Goal: Task Accomplishment & Management: Use online tool/utility

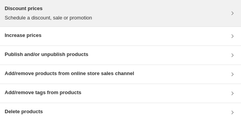
click at [163, 11] on div "Discount prices Schedule a discount, sale or promotion" at bounding box center [120, 13] width 231 height 17
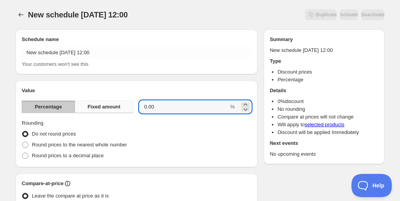
drag, startPoint x: 171, startPoint y: 105, endPoint x: 123, endPoint y: 103, distance: 48.2
click at [123, 103] on div "Percentage Fixed amount 0.00 %" at bounding box center [136, 107] width 229 height 12
type input "10"
click at [113, 44] on div "Schedule name New schedule [DATE] 12:00 Your customers won't see this" at bounding box center [136, 52] width 229 height 33
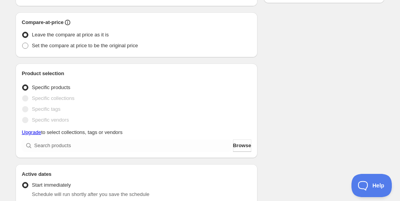
scroll to position [162, 0]
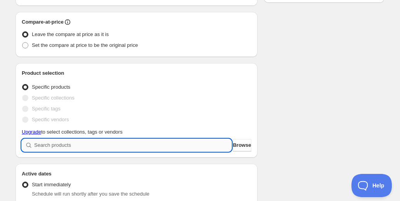
click at [126, 147] on input "search" at bounding box center [132, 145] width 197 height 12
type input "s"
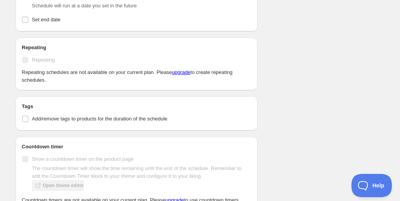
scroll to position [437, 0]
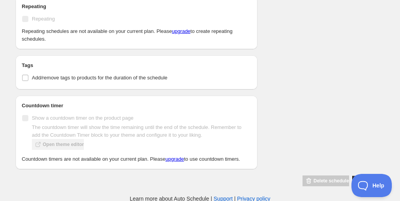
click at [352, 180] on button "Save schedule" at bounding box center [368, 181] width 32 height 11
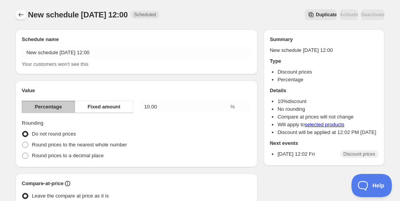
click at [18, 17] on icon "Schedules" at bounding box center [21, 15] width 8 height 8
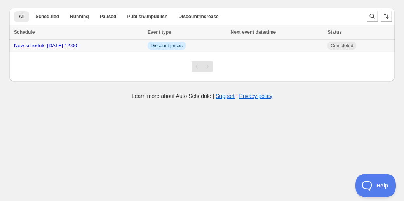
click at [351, 42] on td "Completed" at bounding box center [359, 46] width 69 height 13
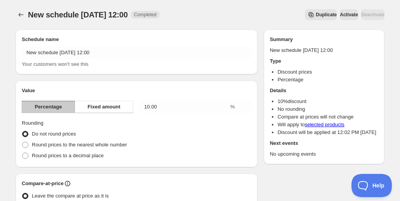
click at [340, 15] on span "Activate" at bounding box center [349, 15] width 18 height 6
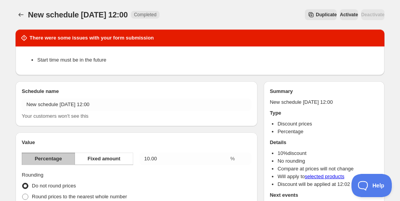
click at [340, 15] on span "Activate" at bounding box center [349, 15] width 18 height 6
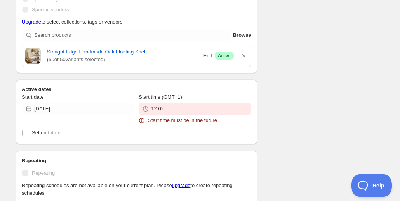
scroll to position [324, 0]
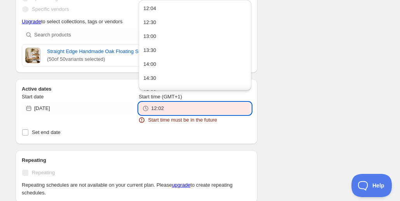
click at [175, 106] on input "12:02" at bounding box center [201, 108] width 100 height 12
click at [157, 5] on button "12:04" at bounding box center [194, 8] width 107 height 12
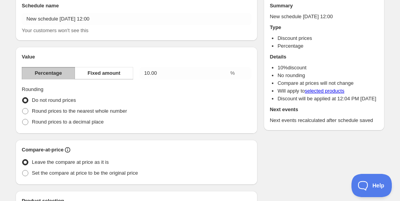
scroll to position [0, 0]
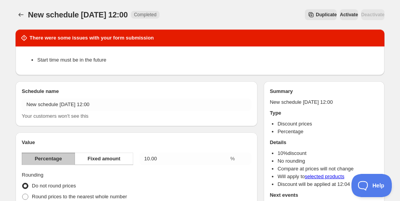
click at [340, 9] on div "New schedule [DATE] 12:00. This page is ready New schedule [DATE] 12:00 Complet…" at bounding box center [200, 14] width 369 height 29
click at [340, 12] on span "Activate" at bounding box center [349, 15] width 18 height 6
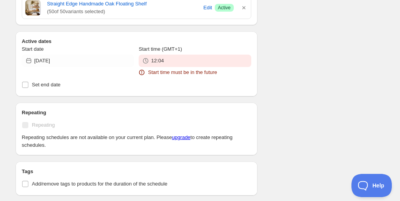
scroll to position [333, 0]
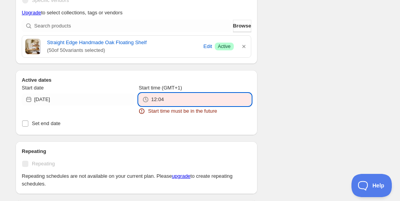
click at [185, 101] on input "12:04" at bounding box center [201, 100] width 100 height 12
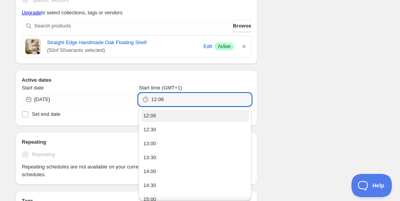
type input "12:06"
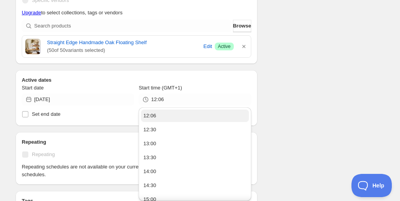
click at [171, 111] on button "12:06" at bounding box center [194, 116] width 107 height 12
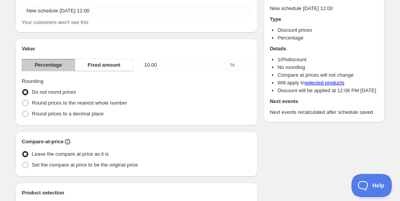
scroll to position [0, 0]
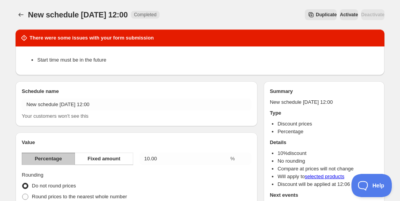
click at [340, 16] on button "Activate" at bounding box center [349, 14] width 18 height 11
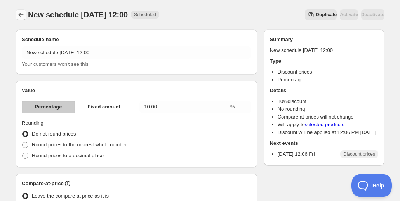
click at [22, 14] on icon "Schedules" at bounding box center [21, 15] width 8 height 8
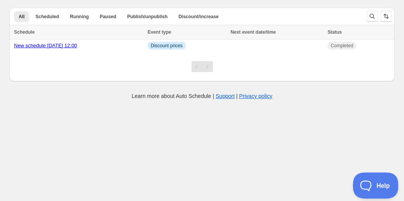
click at [364, 184] on span "Help" at bounding box center [372, 184] width 40 height 5
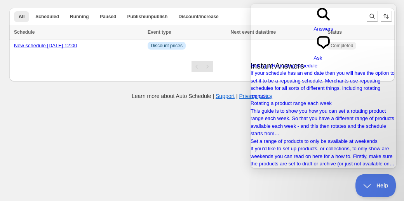
type input "hi we did the discount prices for product - it does not show"
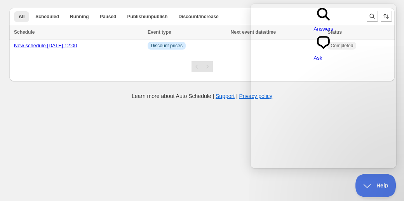
scroll to position [0, 0]
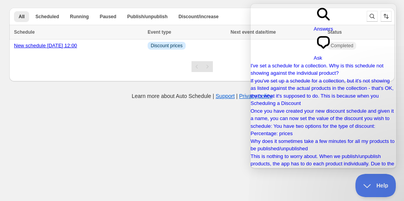
click at [333, 78] on span "If you've set up a schedule for a collection, but it's not showing as listed ag…" at bounding box center [321, 88] width 143 height 21
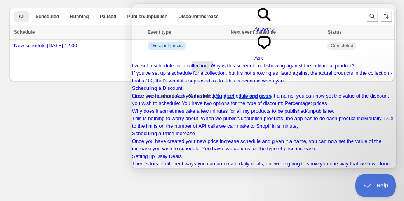
scroll to position [25, 0]
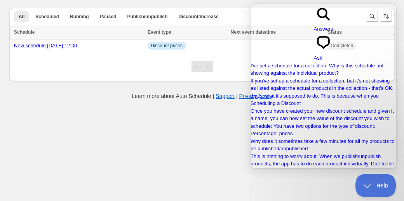
scroll to position [47, 0]
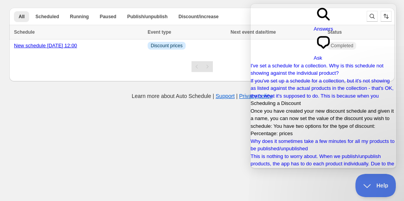
click at [351, 108] on span "Once you have created your new discount schedule and given it a name, you can n…" at bounding box center [321, 122] width 143 height 29
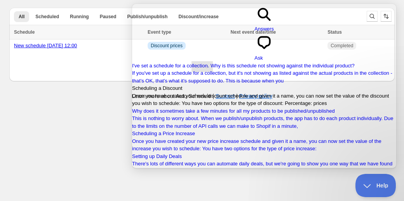
scroll to position [372, 0]
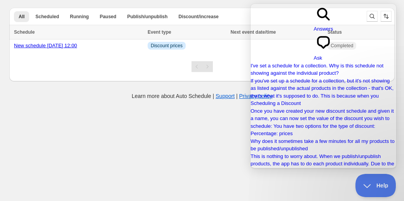
scroll to position [88, 0]
click at [322, 55] on span "Ask" at bounding box center [318, 58] width 9 height 6
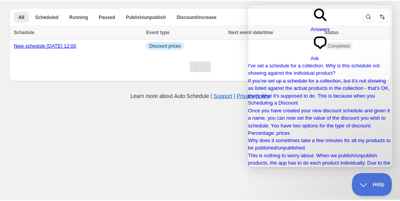
scroll to position [0, 0]
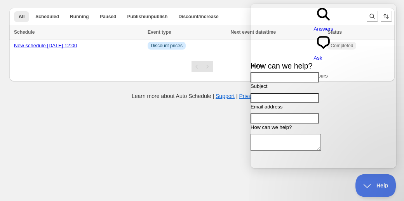
click at [92, 147] on body "Create schedule Help & support Cancel Discount prices Schedule a discount, sale…" at bounding box center [202, 100] width 404 height 201
click at [376, 184] on span "Help" at bounding box center [372, 184] width 40 height 5
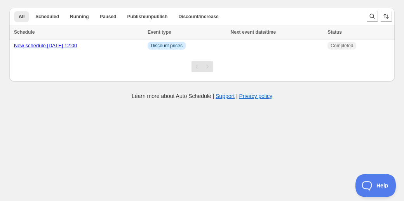
click at [328, 50] on td "Completed" at bounding box center [359, 46] width 69 height 13
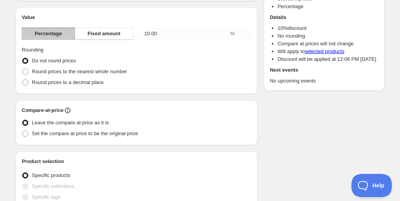
scroll to position [74, 0]
click at [125, 136] on span "Set the compare at price to be the original price" at bounding box center [85, 133] width 106 height 6
click at [23, 131] on input "Set the compare at price to be the original price" at bounding box center [22, 130] width 0 height 0
radio input "true"
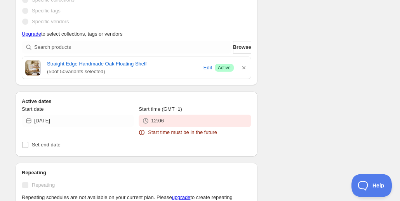
scroll to position [317, 0]
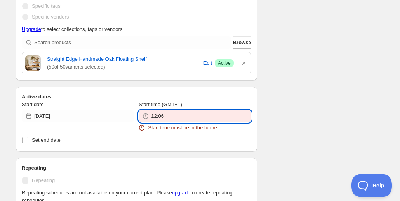
click at [195, 116] on input "12:06" at bounding box center [201, 116] width 100 height 12
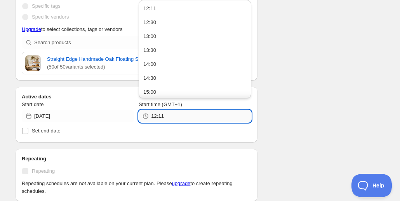
type input "12:11"
click at [183, 7] on button "12:11" at bounding box center [194, 8] width 107 height 12
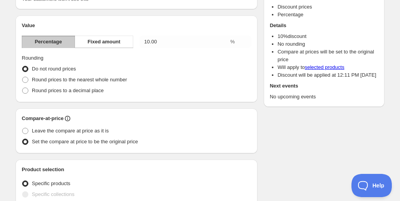
scroll to position [43, 0]
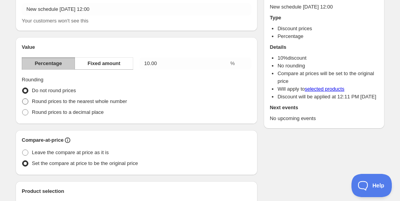
click at [27, 101] on span at bounding box center [25, 102] width 6 height 6
click at [23, 99] on input "Round prices to the nearest whole number" at bounding box center [22, 99] width 0 height 0
radio input "true"
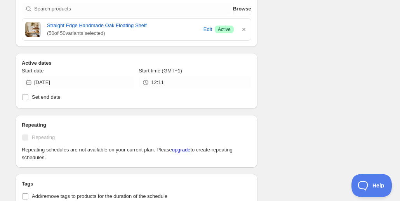
scroll to position [475, 0]
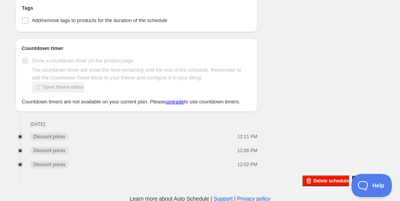
click at [352, 180] on button "Save schedule" at bounding box center [368, 181] width 32 height 11
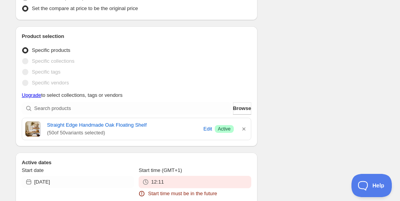
scroll to position [251, 0]
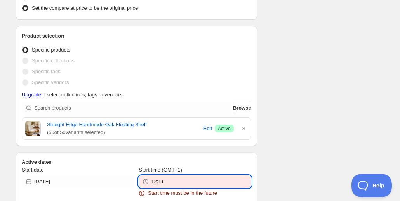
click at [172, 179] on input "12:11" at bounding box center [201, 182] width 100 height 12
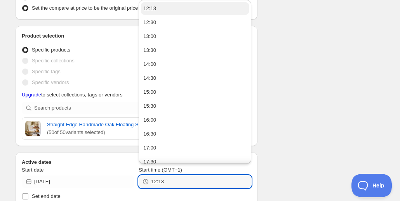
type input "12:13"
click at [219, 5] on button "12:13" at bounding box center [194, 8] width 107 height 12
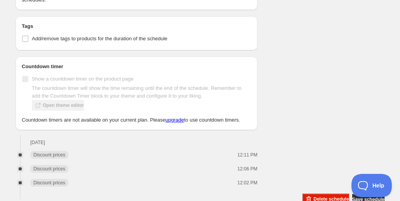
scroll to position [527, 0]
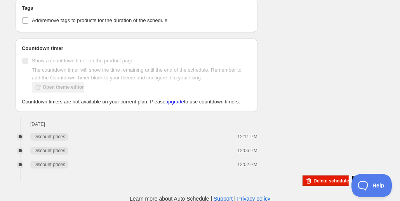
click at [352, 176] on button "Save schedule" at bounding box center [368, 181] width 32 height 11
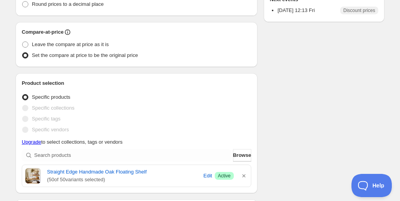
scroll to position [0, 0]
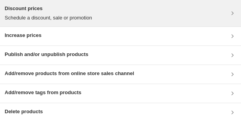
click at [222, 13] on div "Discount prices Schedule a discount, sale or promotion" at bounding box center [120, 13] width 231 height 17
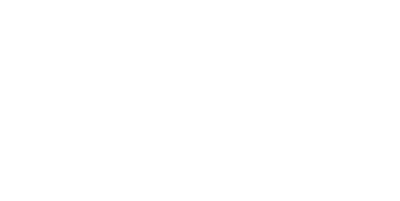
radio input "true"
